Goal: Information Seeking & Learning: Compare options

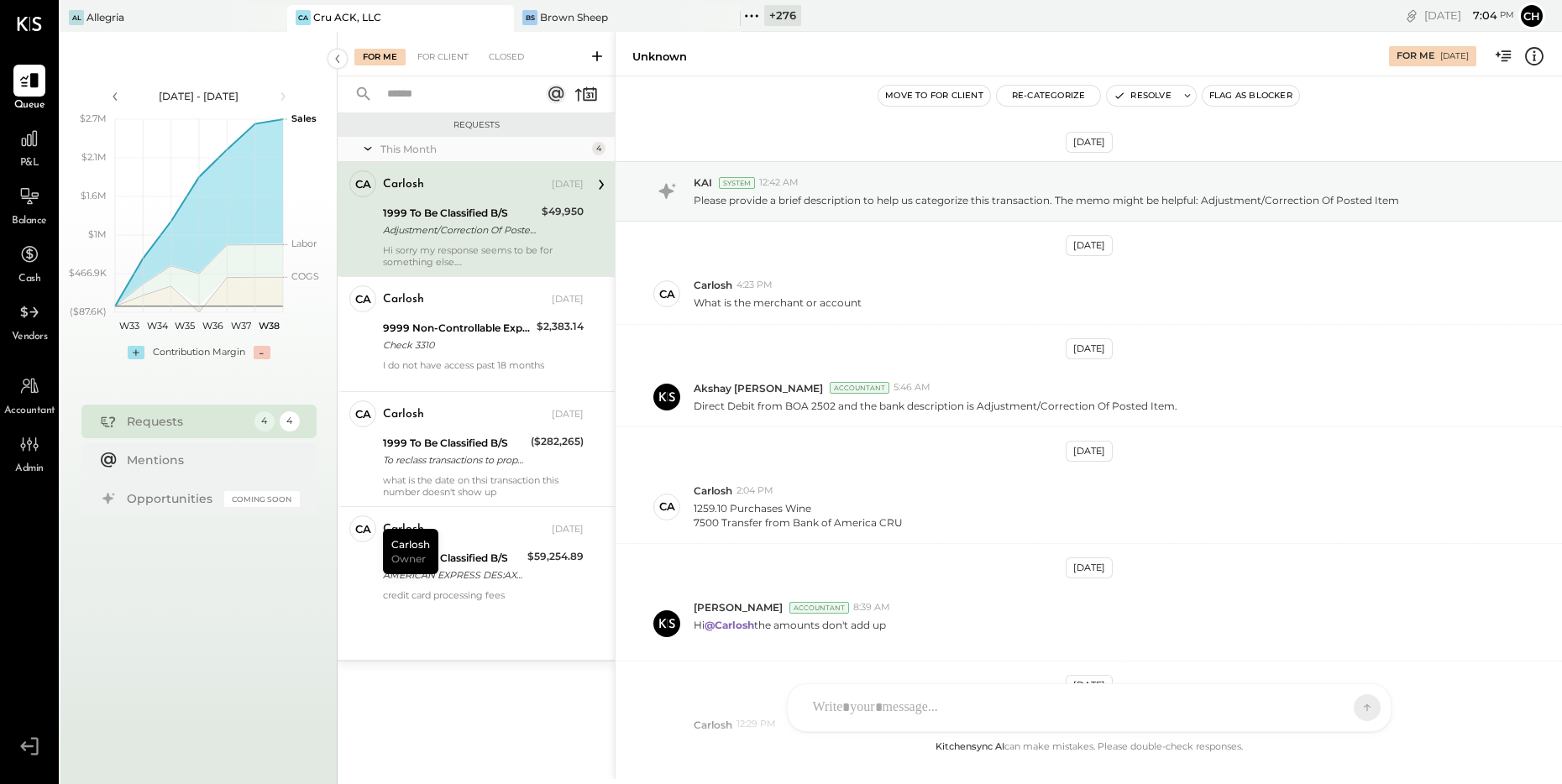
scroll to position [210, 0]
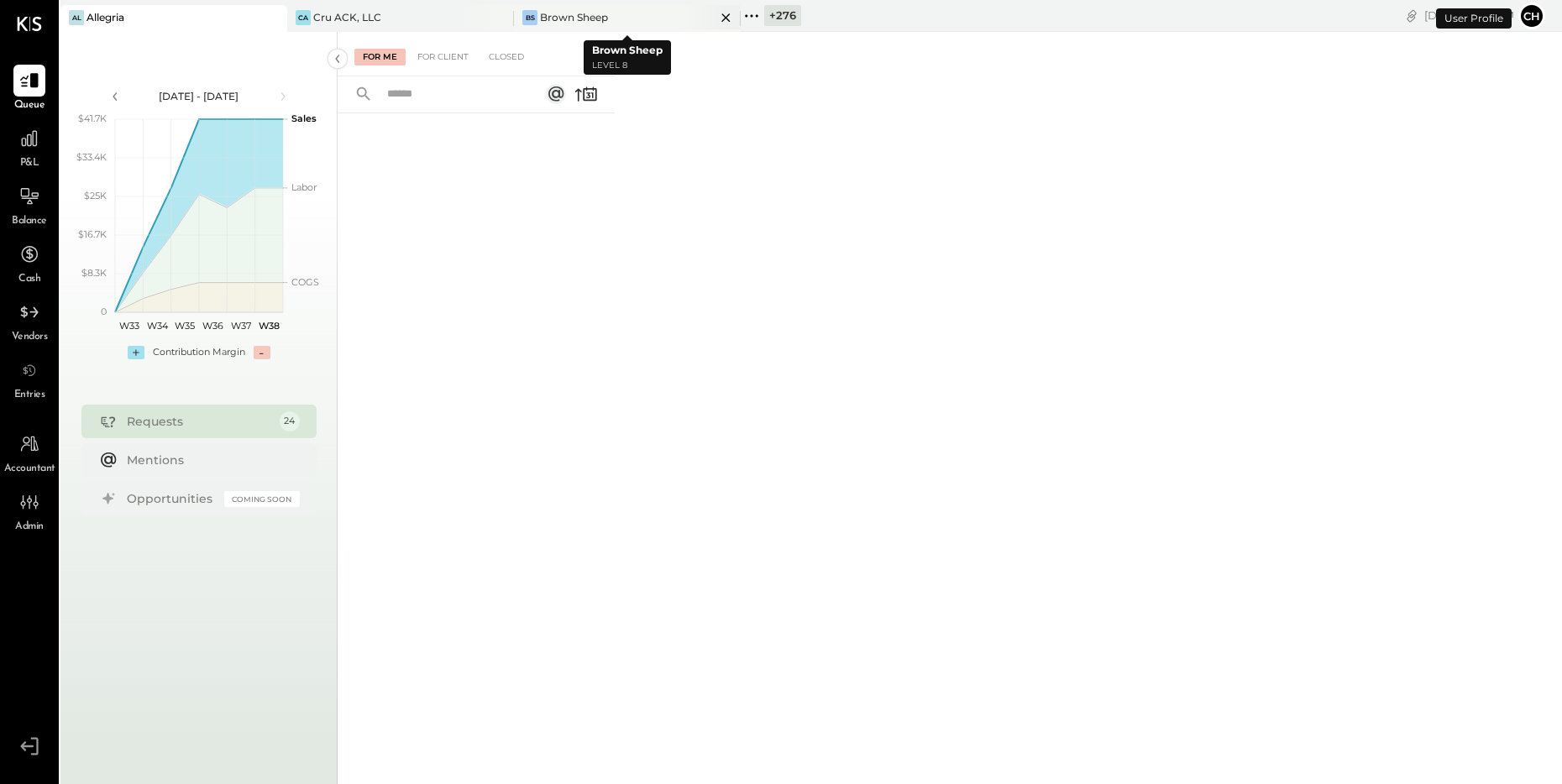
click at [729, 16] on icon at bounding box center [725, 18] width 21 height 20
click at [503, 19] on icon at bounding box center [499, 18] width 21 height 20
click at [301, 14] on icon at bounding box center [298, 16] width 22 height 22
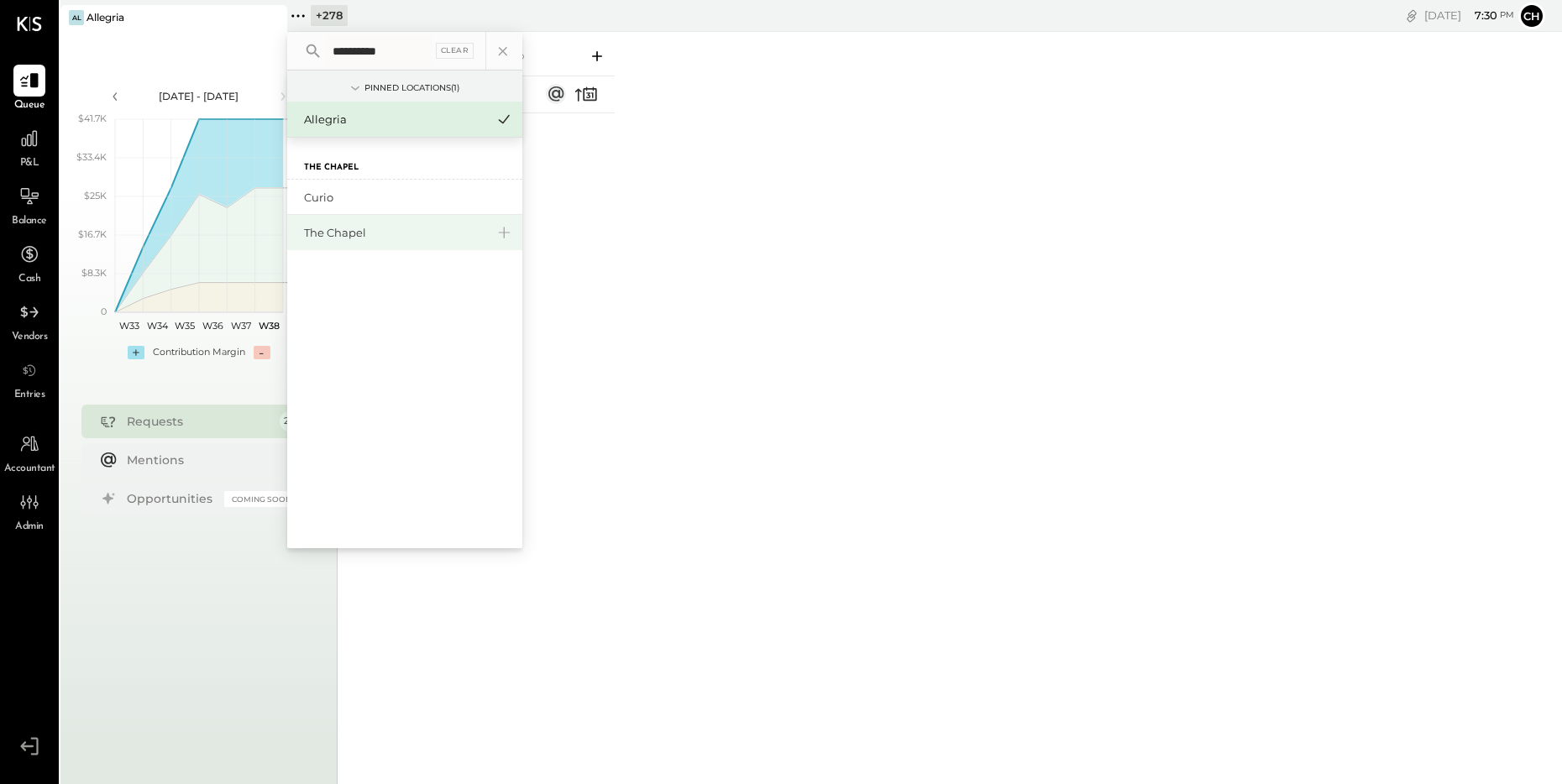
type input "**********"
click at [347, 226] on div "The Chapel" at bounding box center [394, 233] width 181 height 16
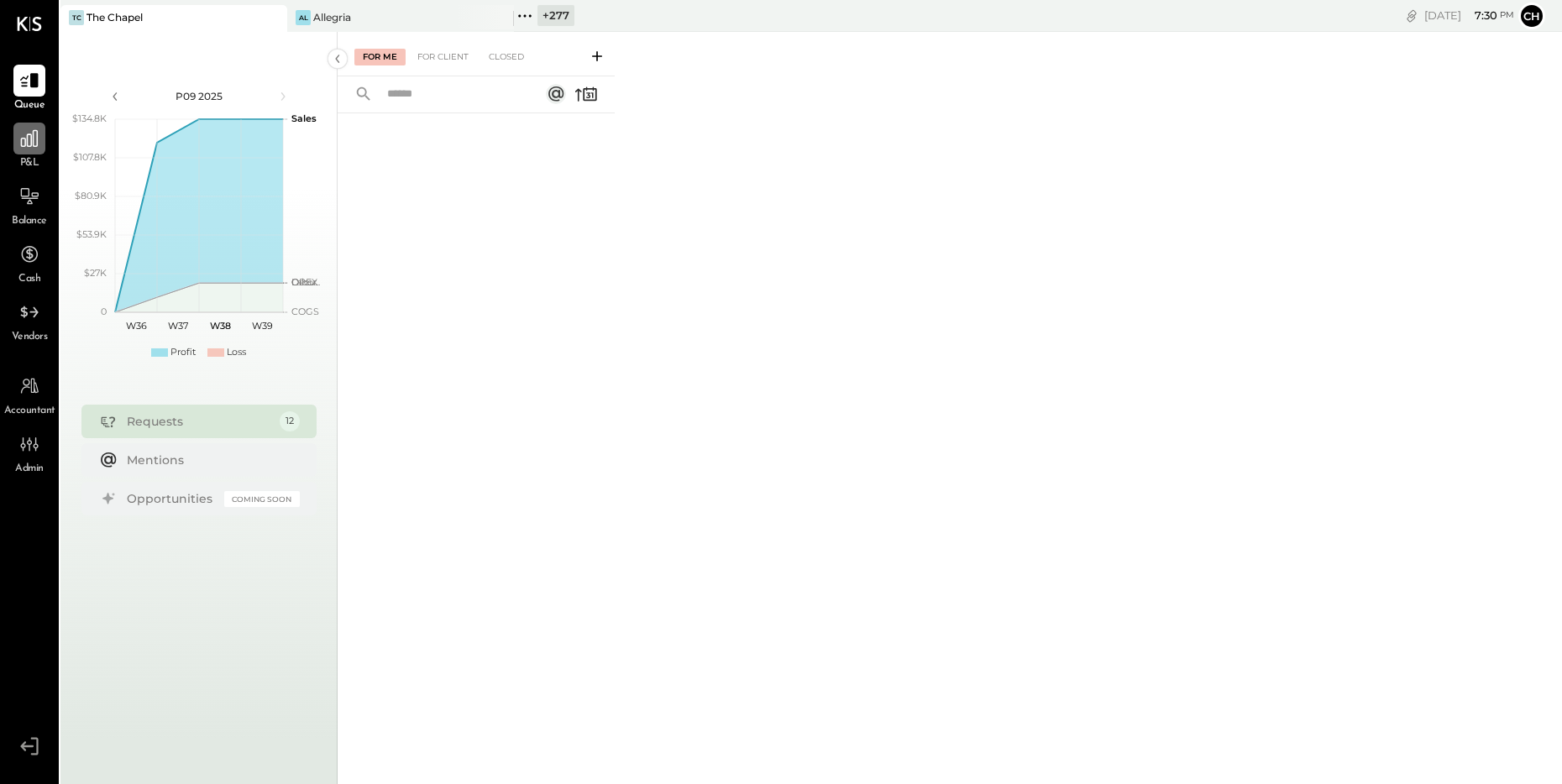
click at [41, 143] on div at bounding box center [30, 138] width 32 height 32
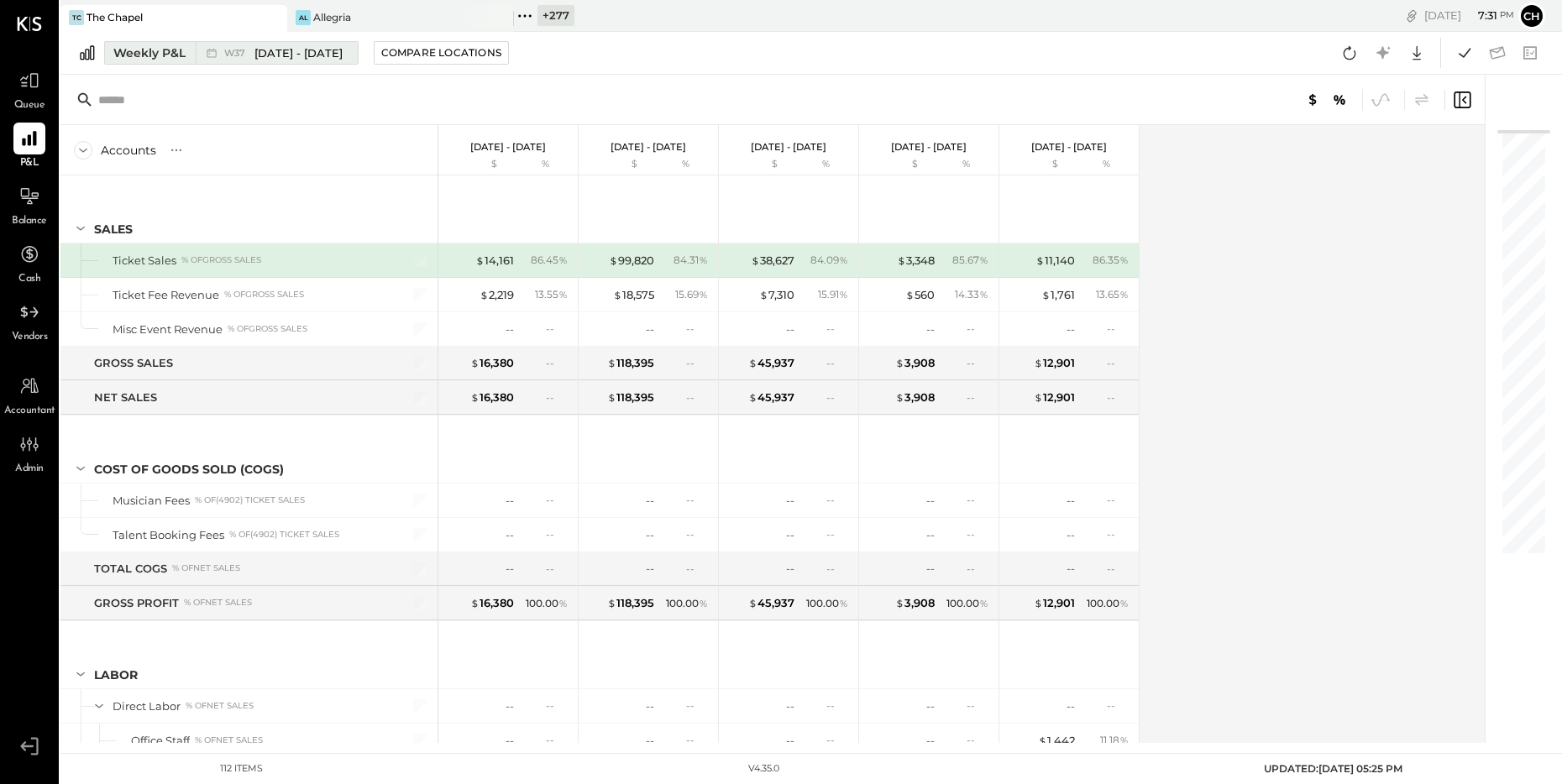
click at [233, 53] on span "W37" at bounding box center [237, 52] width 26 height 9
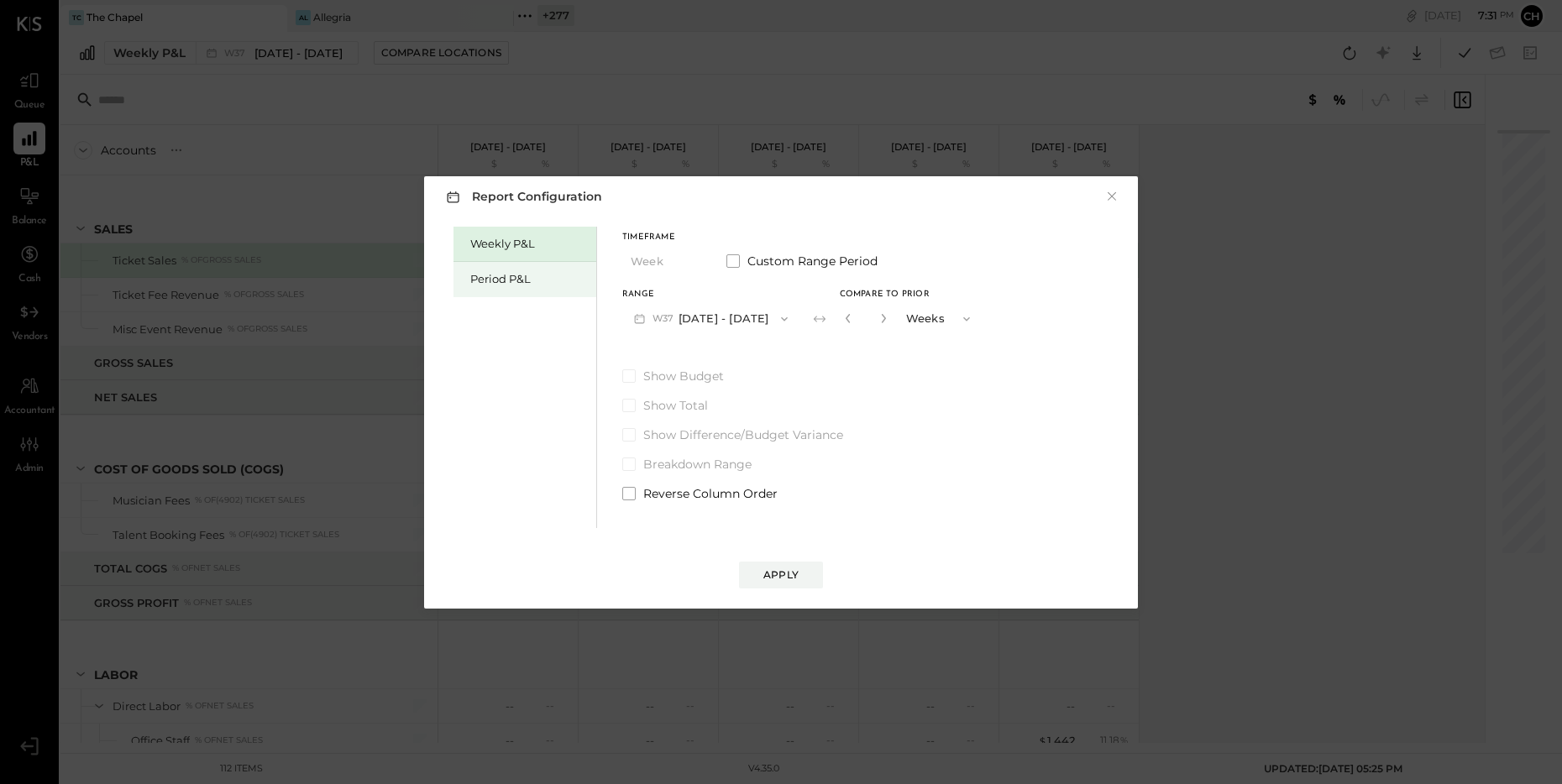
click at [496, 273] on div "Period P&L" at bounding box center [528, 279] width 118 height 16
click at [700, 319] on button "P09 [DATE] - [DATE]" at bounding box center [709, 317] width 175 height 31
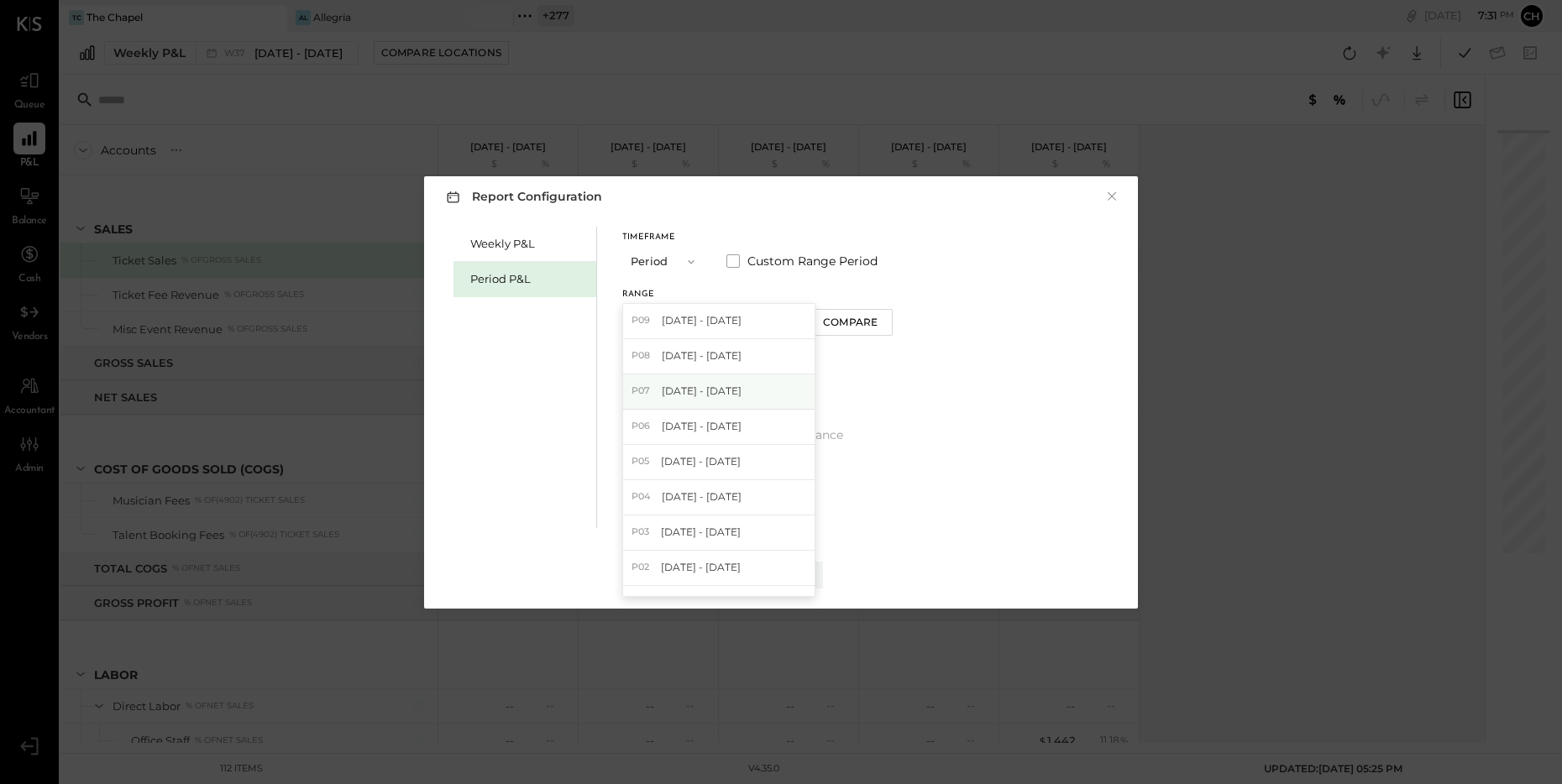
click at [720, 384] on span "[DATE] - [DATE]" at bounding box center [701, 391] width 80 height 14
click at [778, 576] on div "Apply" at bounding box center [781, 574] width 36 height 14
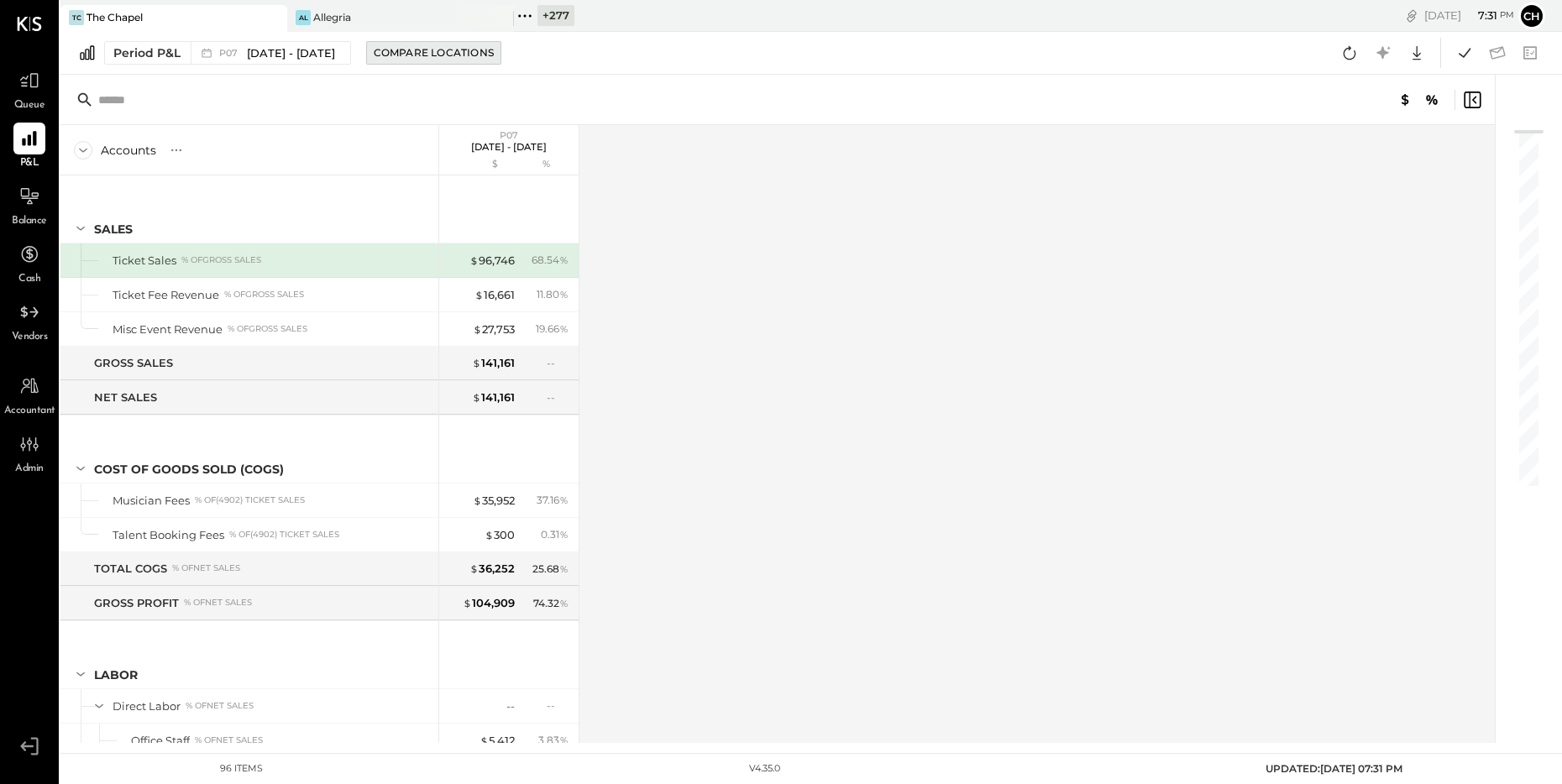
click at [462, 54] on div "Compare Locations" at bounding box center [433, 52] width 120 height 14
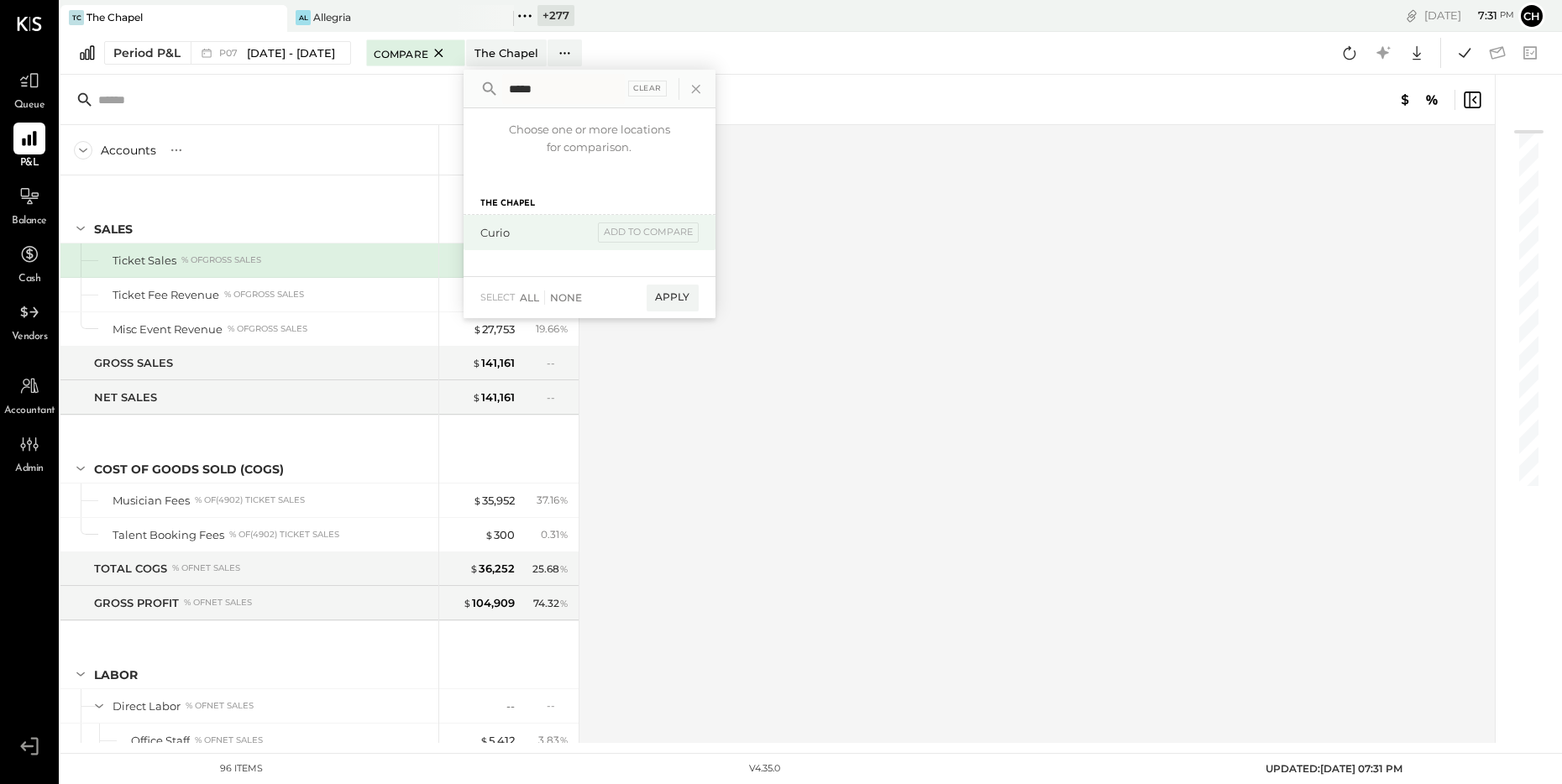
type input "*****"
click at [542, 218] on div "Curio add to compare" at bounding box center [590, 232] width 252 height 36
click at [643, 234] on div "add to compare" at bounding box center [649, 232] width 101 height 20
click at [687, 293] on div "Compare (1)" at bounding box center [656, 298] width 85 height 27
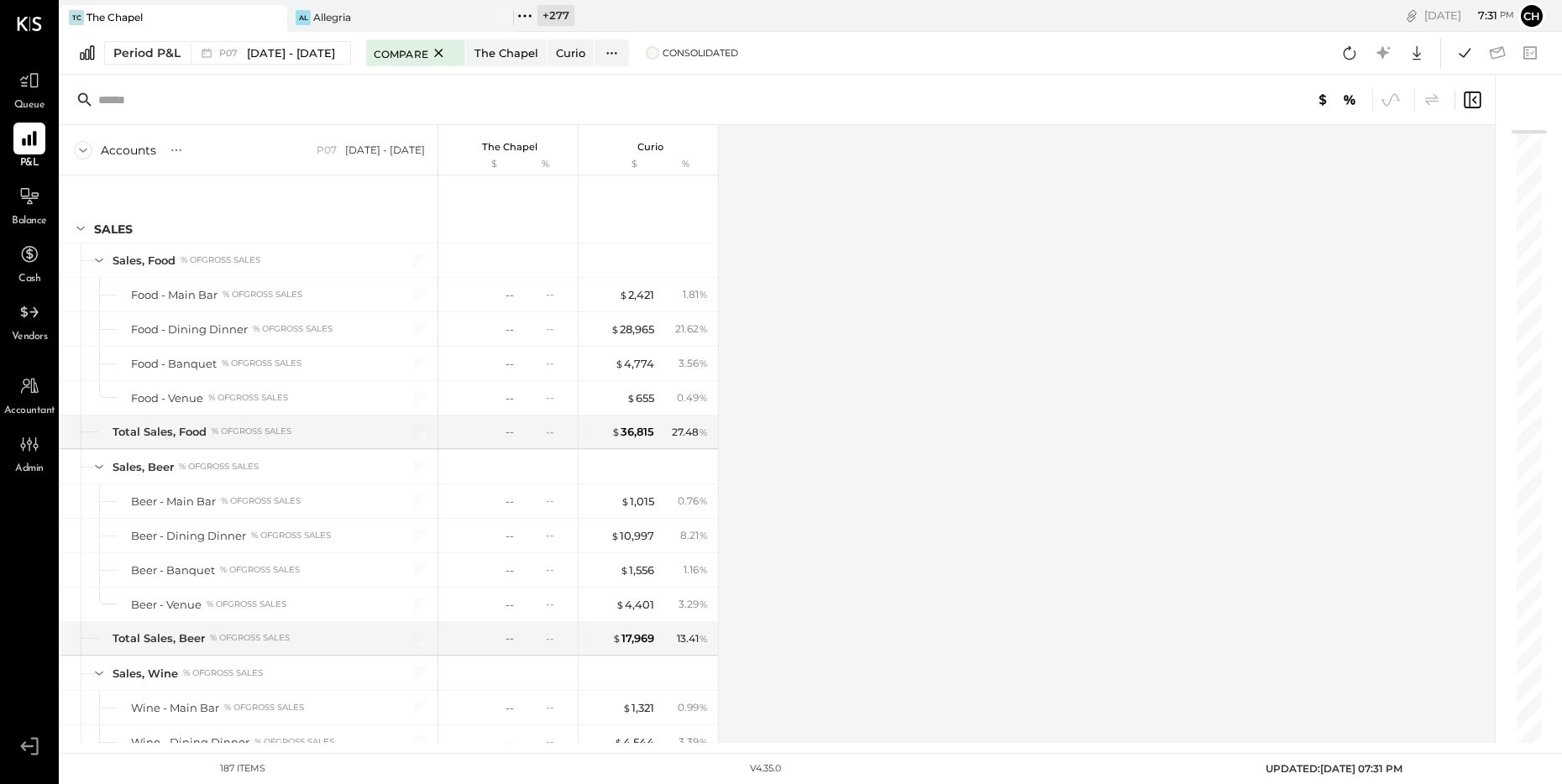
click at [659, 57] on span at bounding box center [653, 53] width 14 height 14
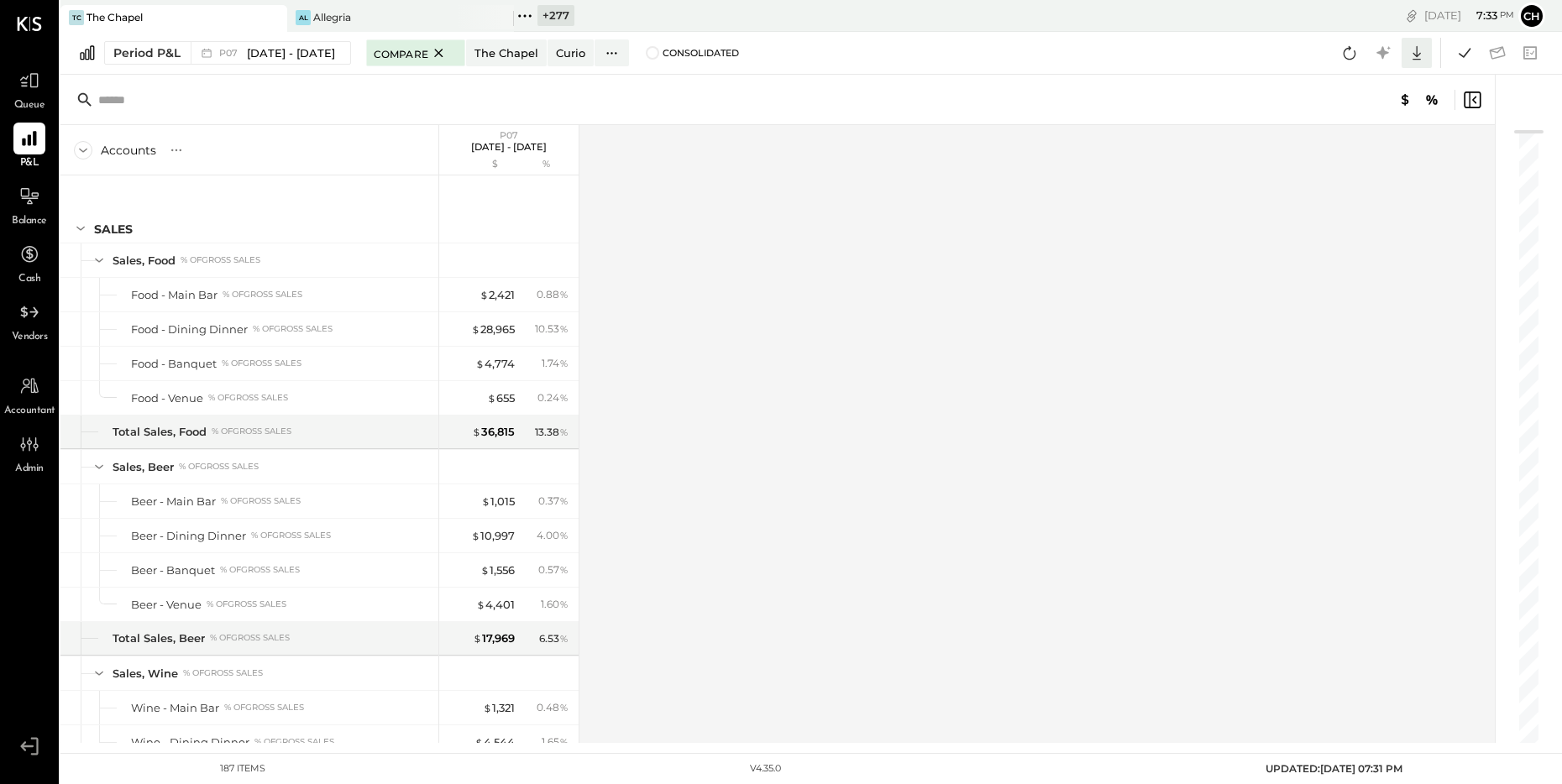
click at [1418, 58] on icon at bounding box center [1417, 52] width 22 height 22
click at [1394, 126] on div "Google Sheets" at bounding box center [1365, 116] width 135 height 36
click at [325, 56] on span "[DATE] - [DATE]" at bounding box center [291, 53] width 88 height 16
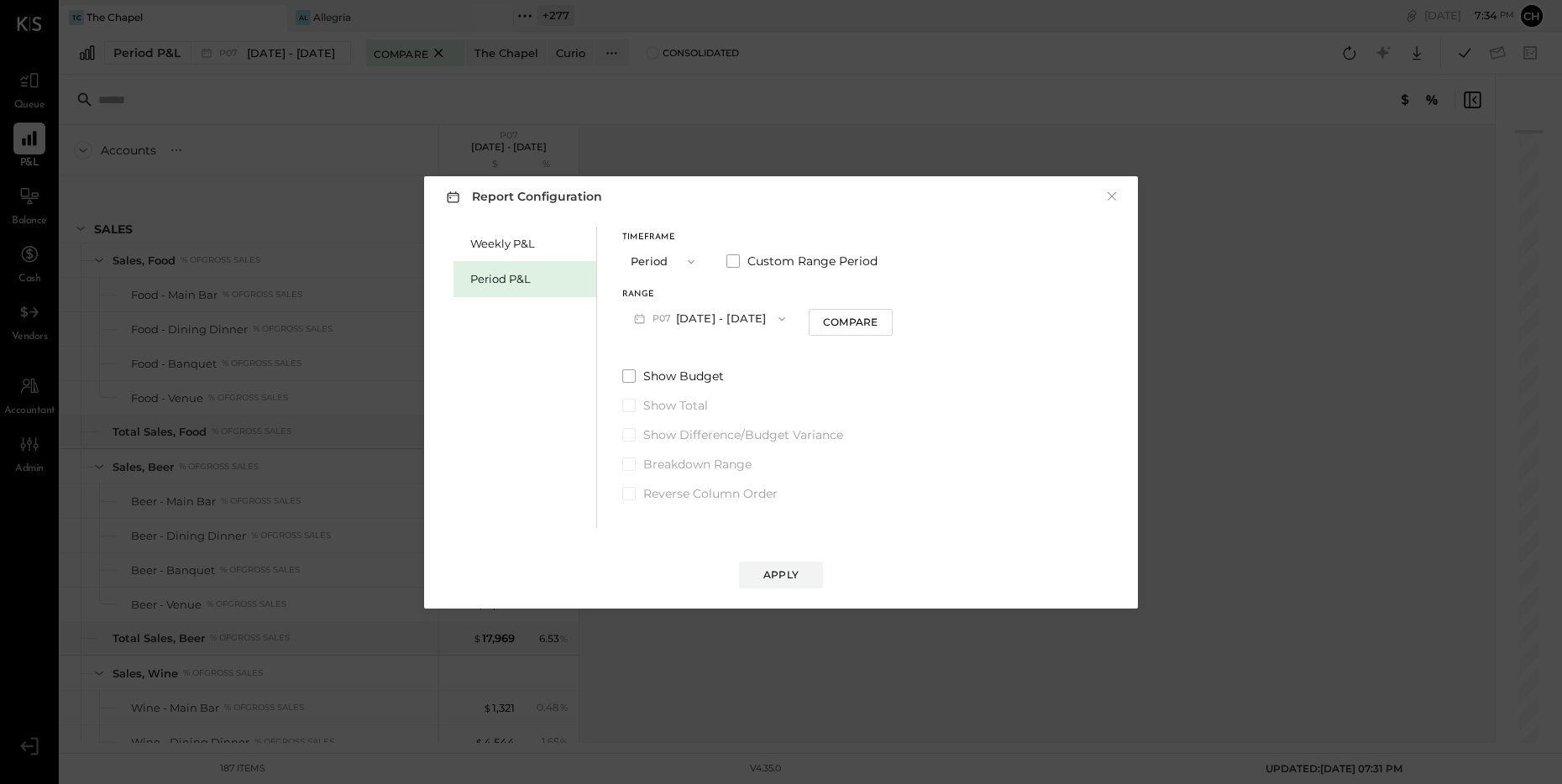
click at [729, 314] on button "P07 [DATE] - [DATE]" at bounding box center [709, 317] width 175 height 31
click at [729, 314] on span "[DATE] - [DATE]" at bounding box center [701, 320] width 80 height 14
click at [728, 314] on button "P09 [DATE] - [DATE]" at bounding box center [709, 317] width 175 height 31
click at [729, 392] on span "[DATE] - [DATE]" at bounding box center [701, 391] width 80 height 14
click at [665, 262] on button "Period" at bounding box center [664, 261] width 84 height 31
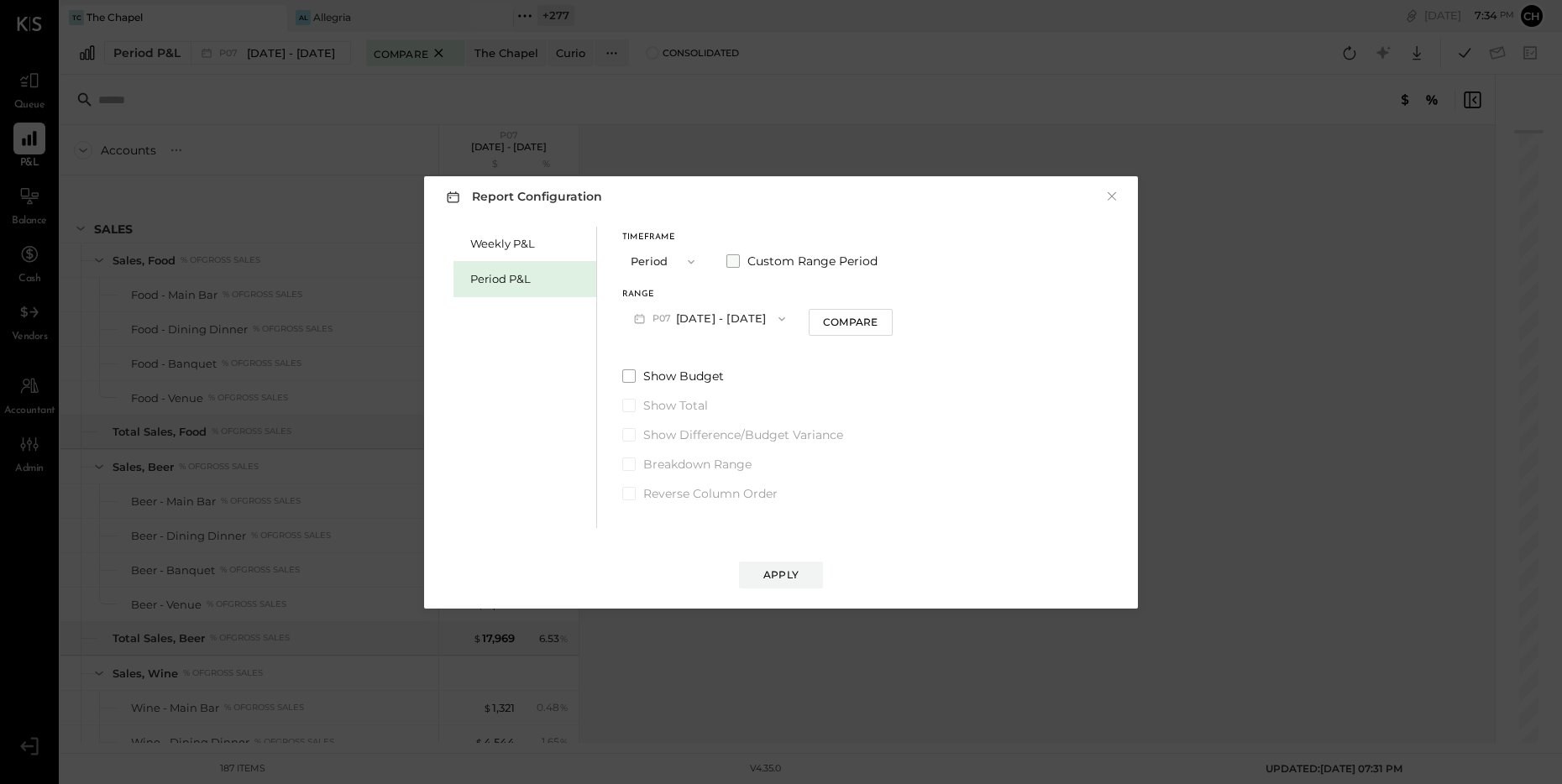
click at [735, 259] on span at bounding box center [733, 261] width 14 height 14
click at [714, 317] on span "button" at bounding box center [703, 319] width 22 height 14
click at [700, 346] on div "[DATE]" at bounding box center [693, 342] width 141 height 36
click at [841, 319] on button "[DATE]" at bounding box center [812, 317] width 100 height 31
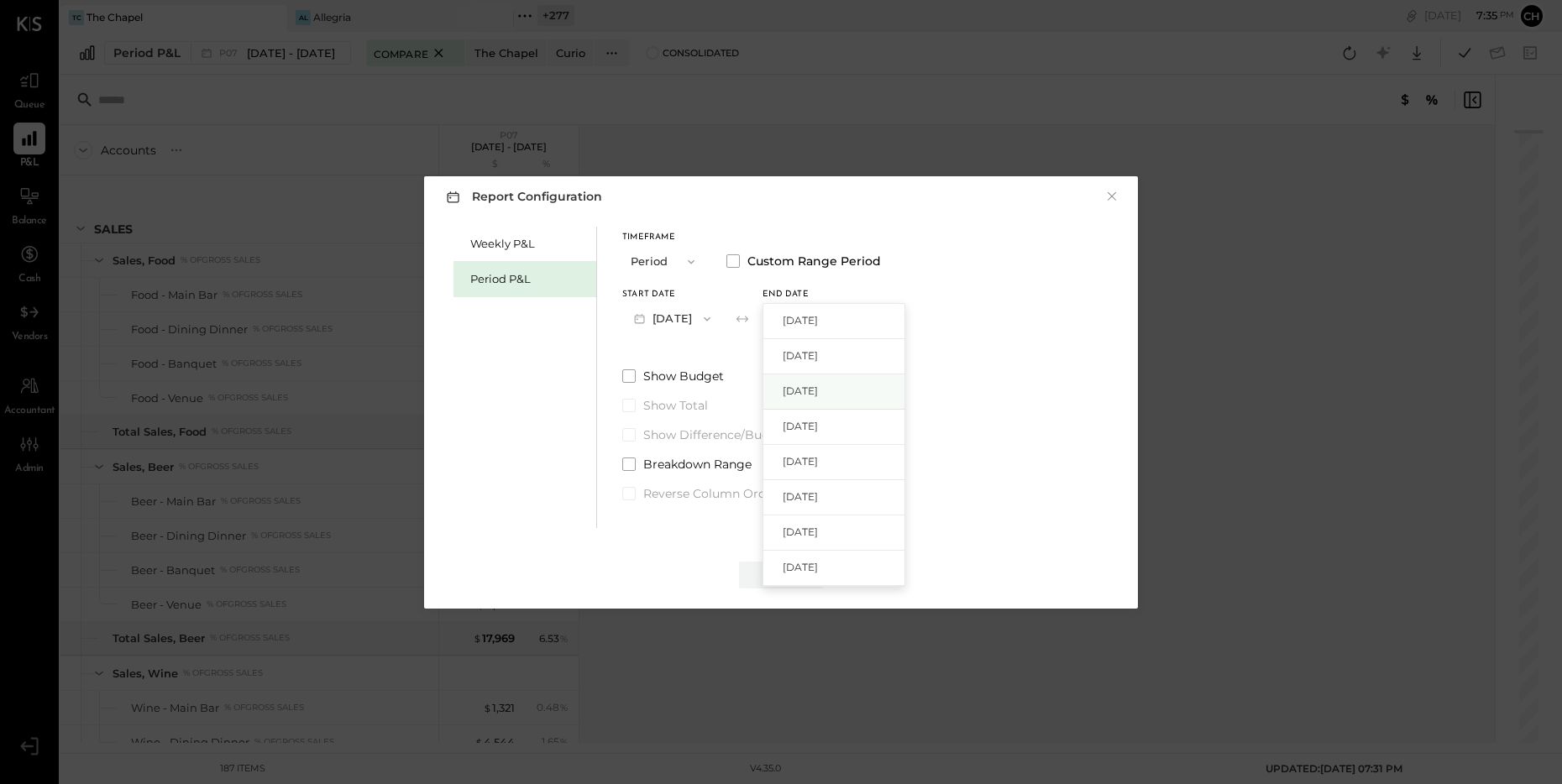
click at [818, 396] on span "[DATE]" at bounding box center [800, 391] width 36 height 14
click at [777, 581] on div "Apply" at bounding box center [781, 574] width 36 height 14
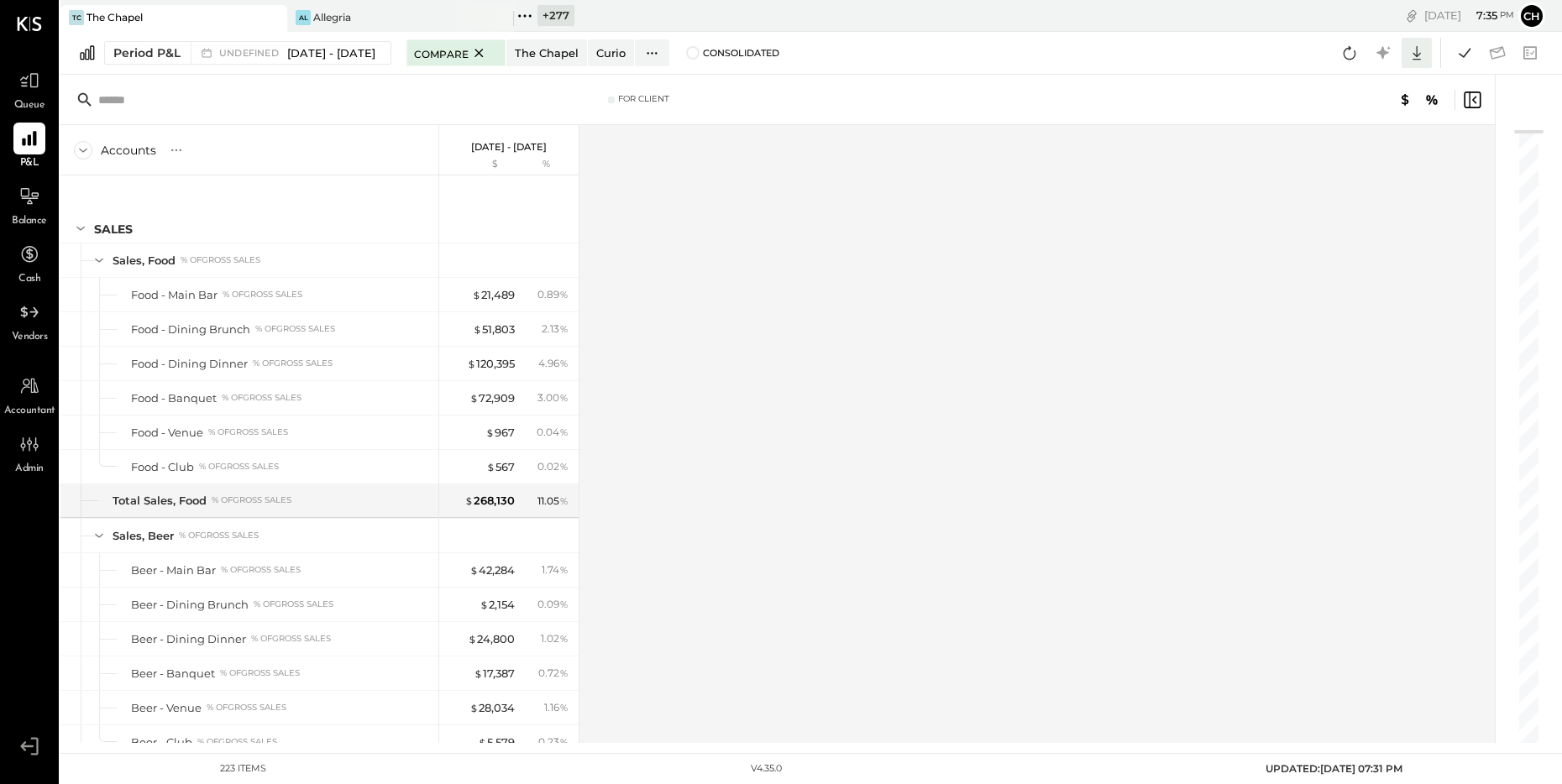
click at [1416, 49] on icon at bounding box center [1417, 52] width 22 height 22
click at [1396, 111] on div "Google Sheets" at bounding box center [1365, 116] width 135 height 36
